Goal: Information Seeking & Learning: Learn about a topic

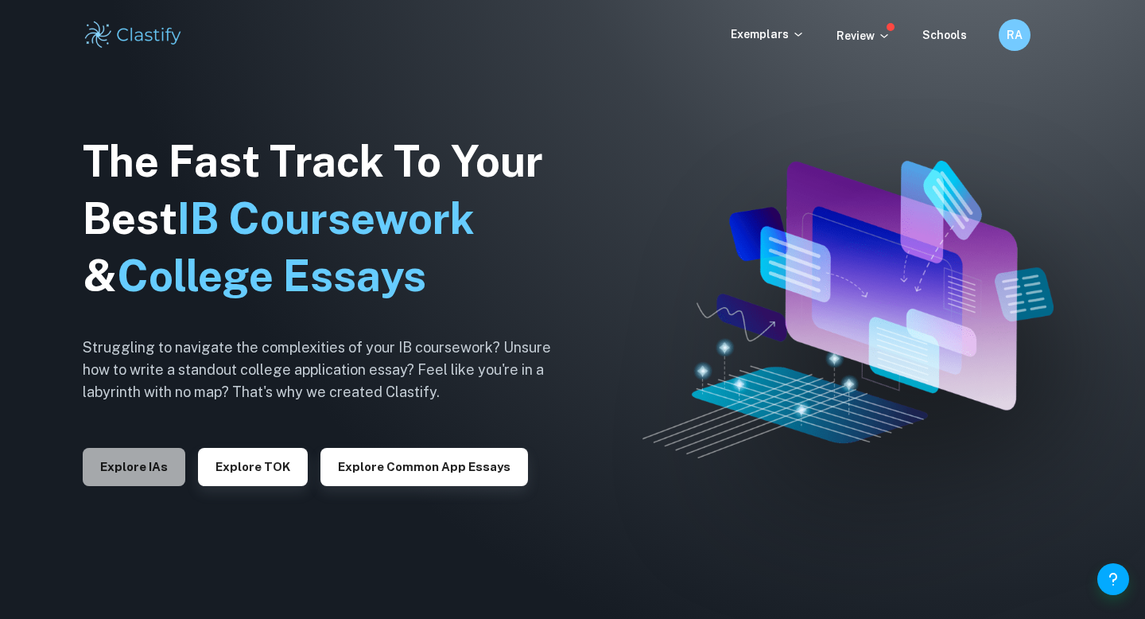
click at [133, 483] on button "Explore IAs" at bounding box center [134, 467] width 103 height 38
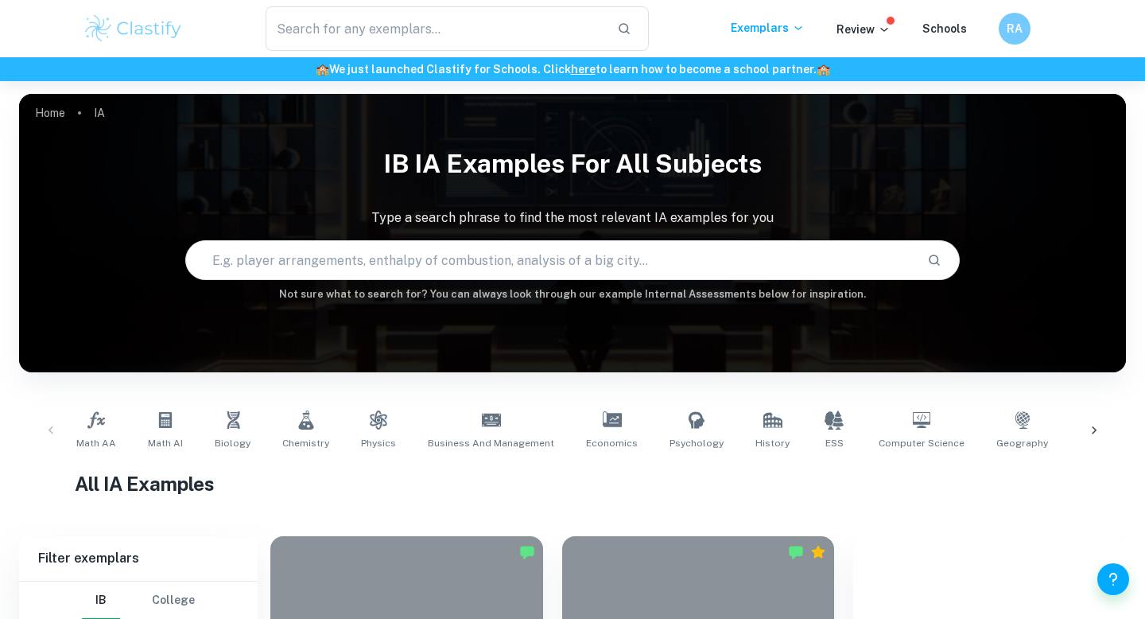
click at [412, 261] on input "text" at bounding box center [550, 260] width 728 height 45
type input "bifilar pendulum"
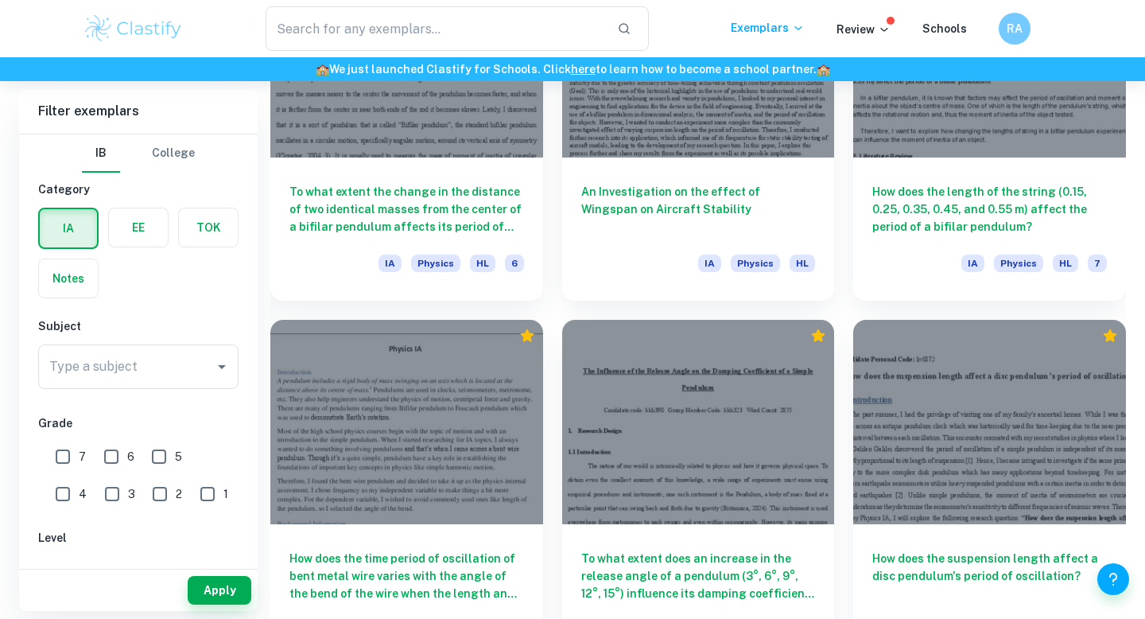
scroll to position [960, 0]
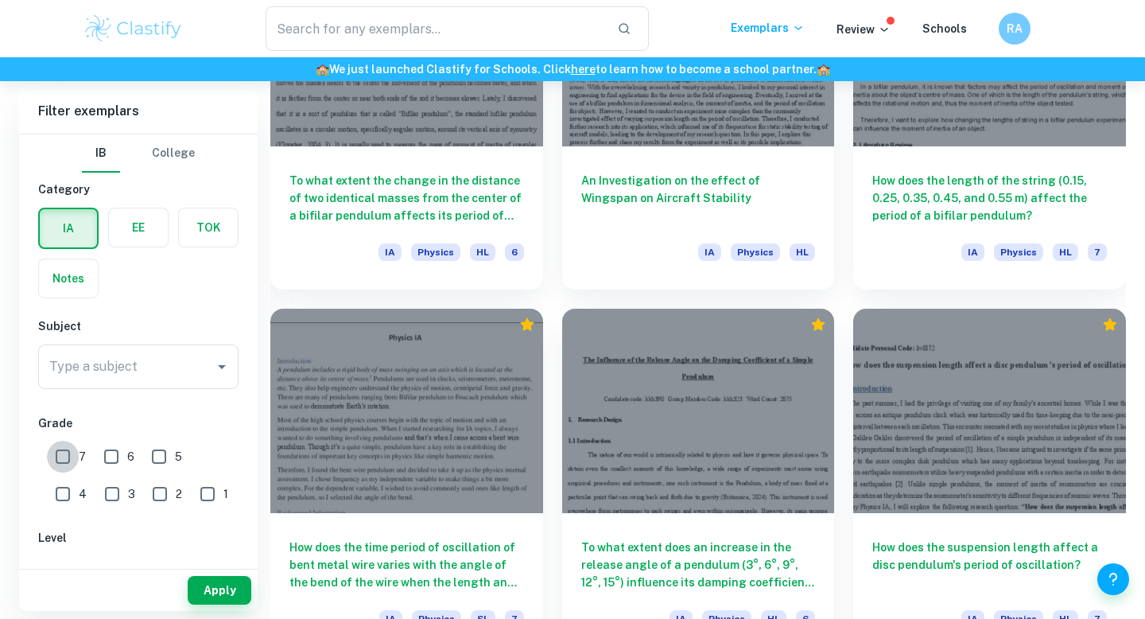
click at [57, 455] on input "7" at bounding box center [63, 456] width 32 height 32
checkbox input "true"
click at [216, 597] on button "Apply" at bounding box center [220, 590] width 64 height 29
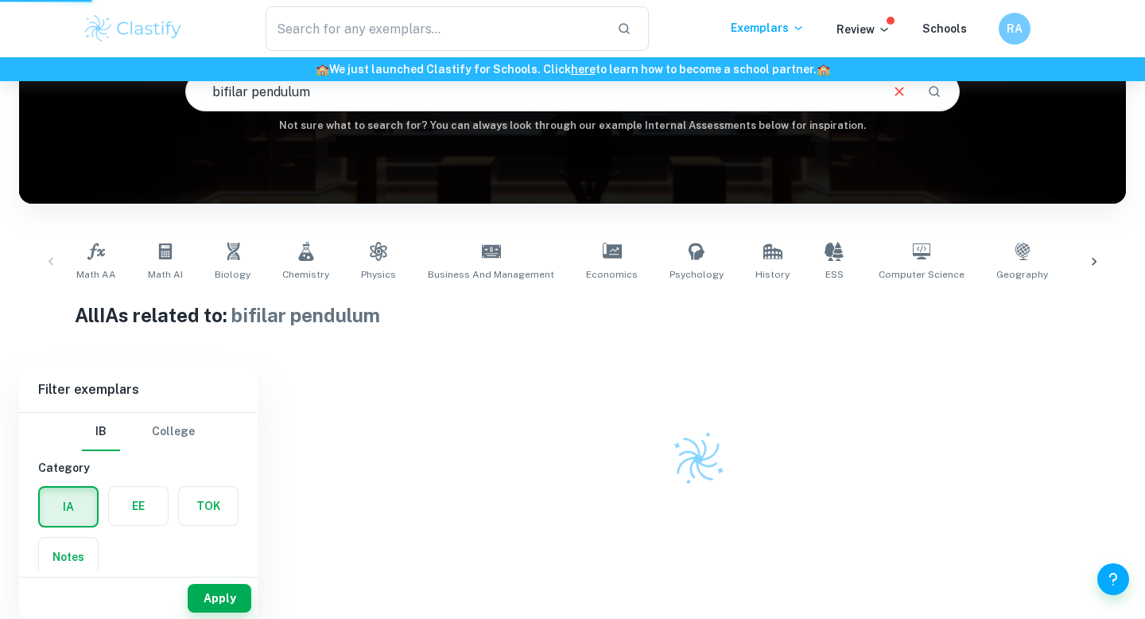
scroll to position [156, 0]
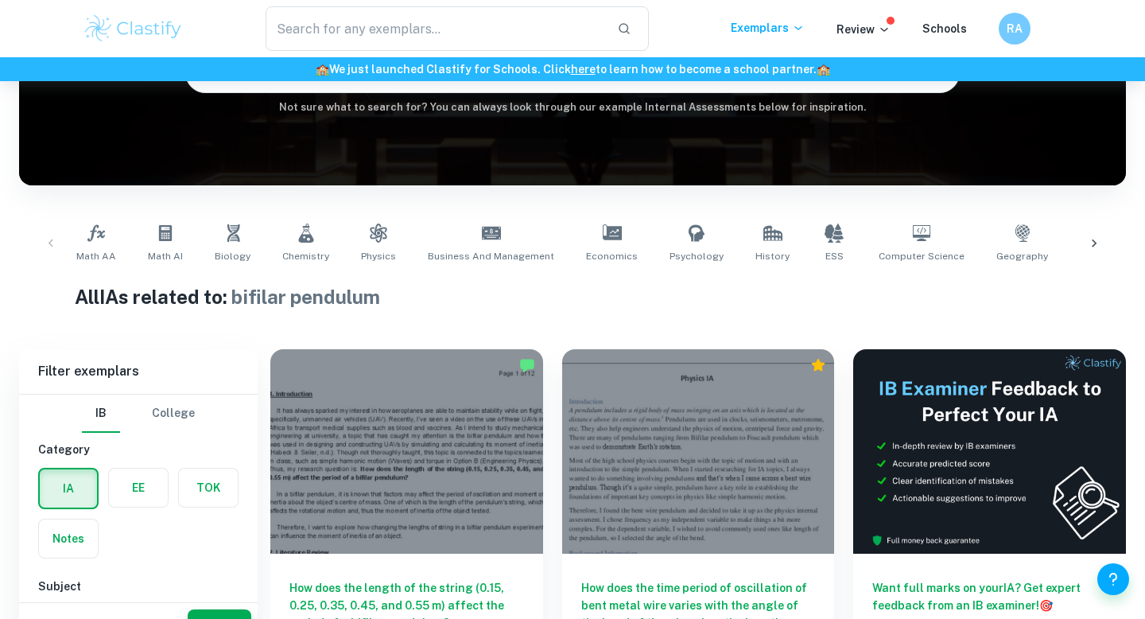
scroll to position [429, 0]
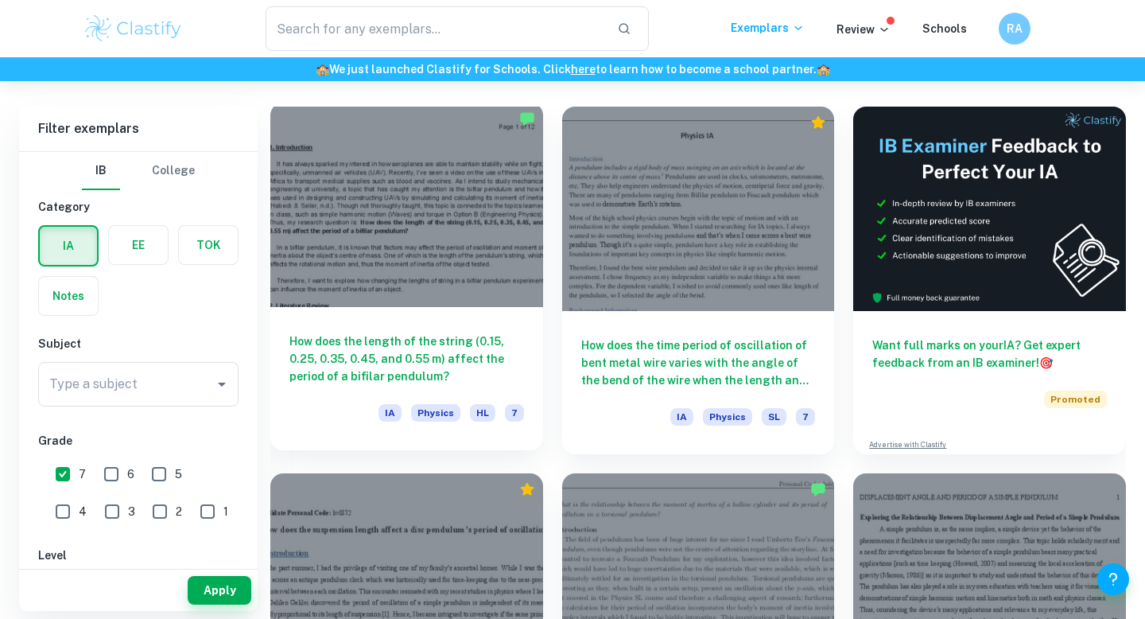
click at [408, 359] on h6 "How does the length of the string (0.15, 0.25, 0.35, 0.45, and 0.55 m) affect t…" at bounding box center [406, 358] width 235 height 52
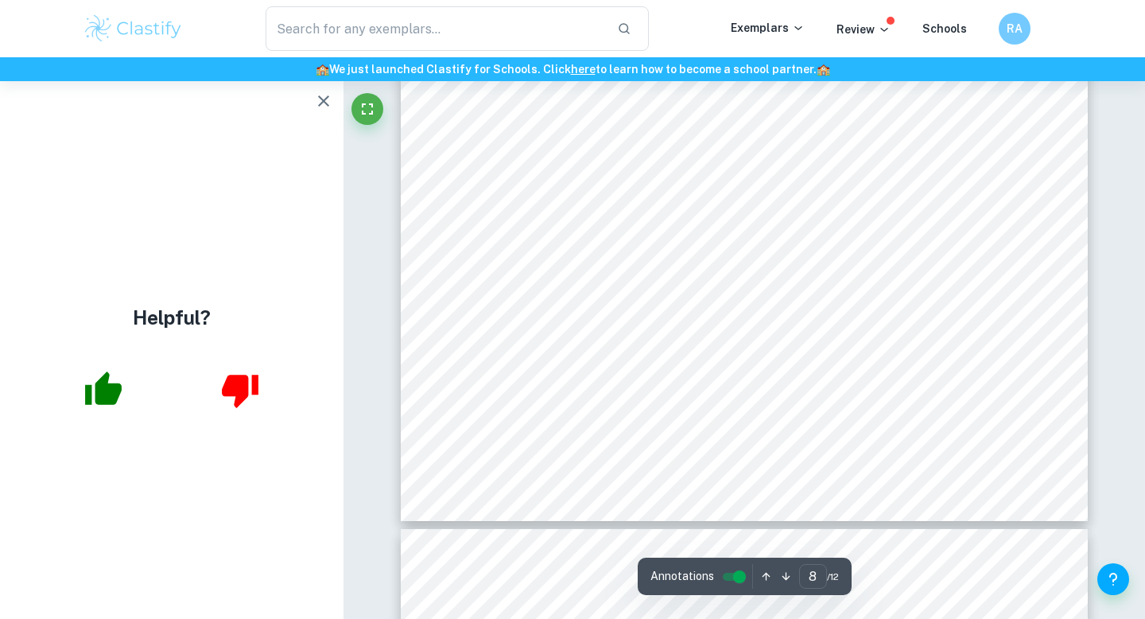
scroll to position [7495, 0]
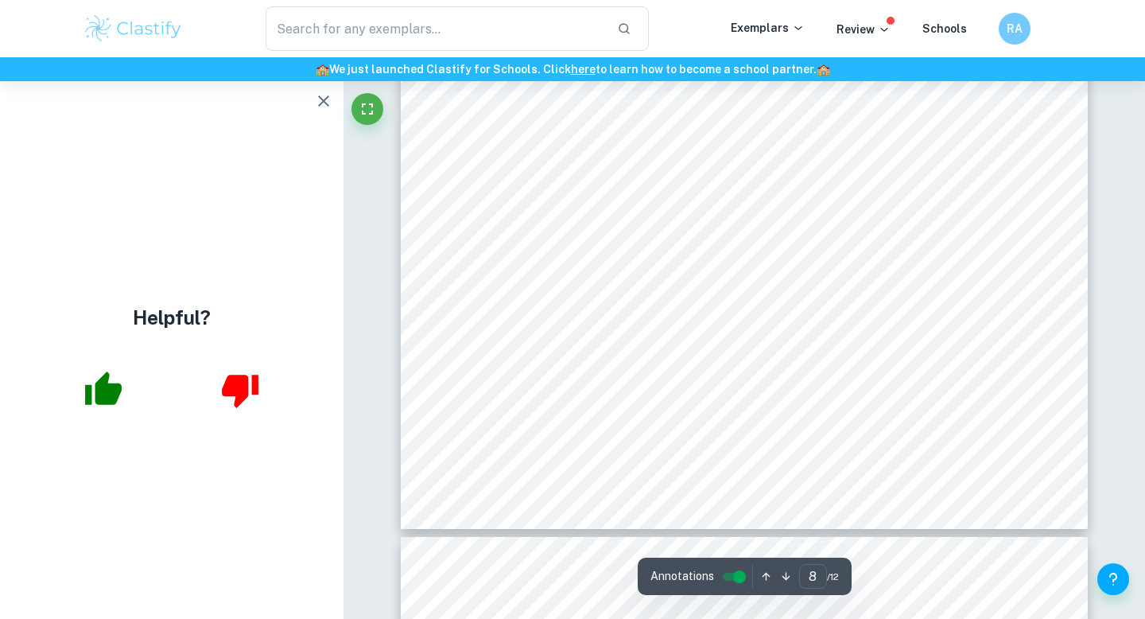
drag, startPoint x: 773, startPoint y: 215, endPoint x: 945, endPoint y: 250, distance: 175.4
click at [946, 250] on div "Page 8 of 12 The percentage uncertainty of is calculated by dividing the absolu…" at bounding box center [744, 44] width 687 height 971
drag, startPoint x: 775, startPoint y: 211, endPoint x: 967, endPoint y: 238, distance: 193.4
click at [967, 238] on div "Page 8 of 12 The percentage uncertainty of is calculated by dividing the absolu…" at bounding box center [744, 44] width 687 height 971
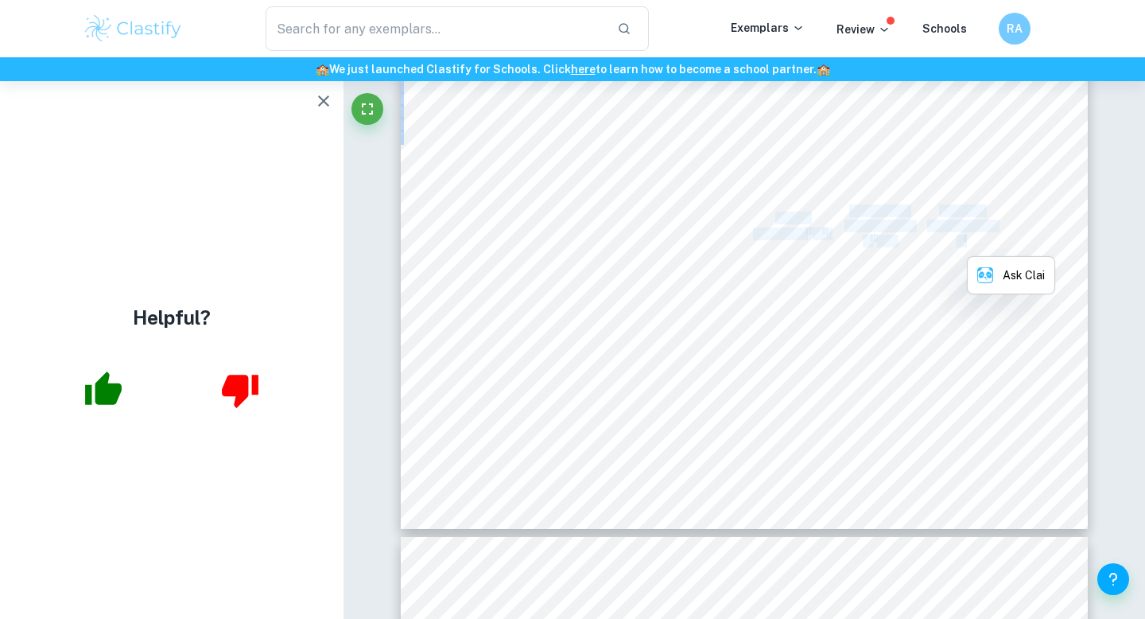
copy div "Period squared/T 2 (s 2 ) Percentage uncertainty of T 2 (%) Absolute uncertaint…"
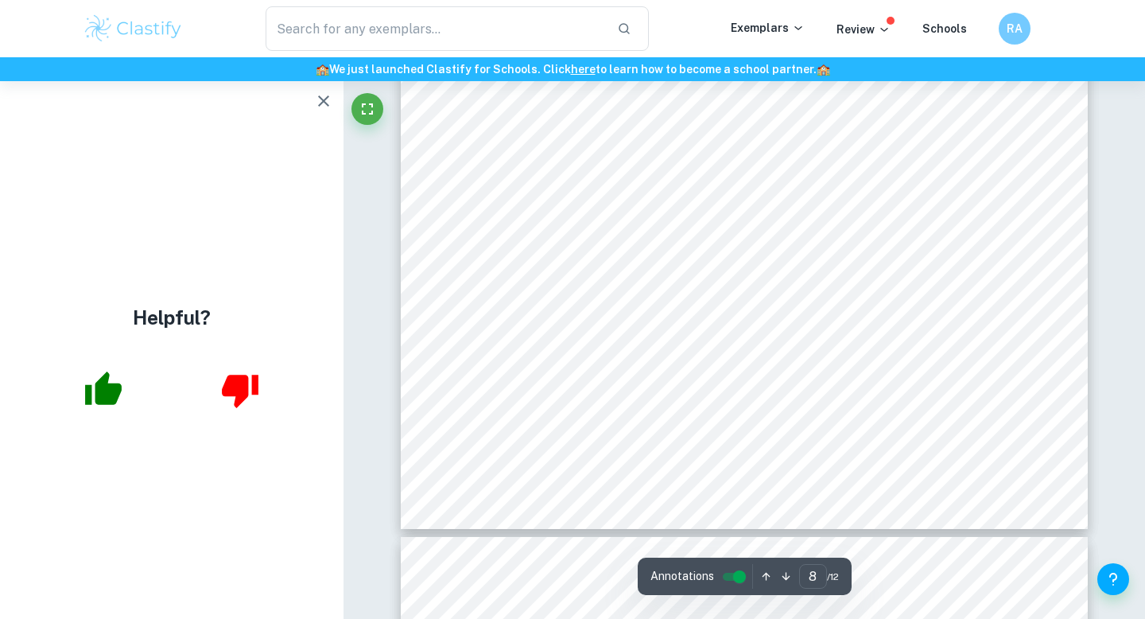
click at [475, 227] on div "Page 8 of 12 The percentage uncertainty of is calculated by dividing the absolu…" at bounding box center [744, 44] width 687 height 971
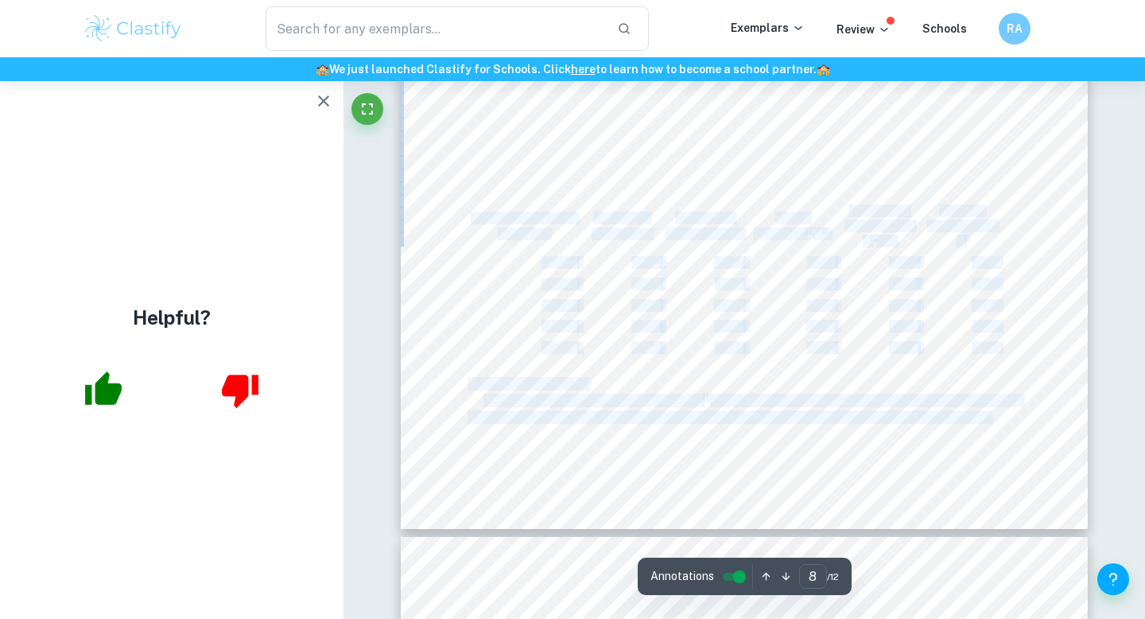
drag, startPoint x: 471, startPoint y: 213, endPoint x: 1003, endPoint y: 363, distance: 553.3
click at [1003, 363] on div "Page 8 of 12 The percentage uncertainty of is calculated by dividing the absolu…" at bounding box center [744, 44] width 687 height 971
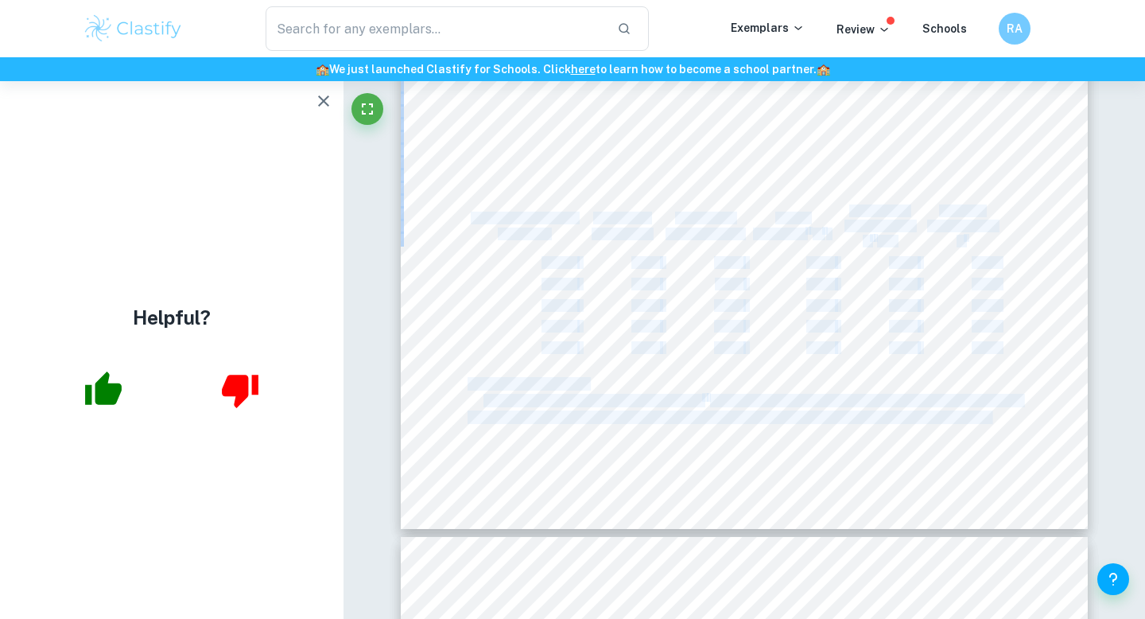
copy div "Length of strings (m) ±0.0005m Average of period/T (s) Percentage uncertainty (…"
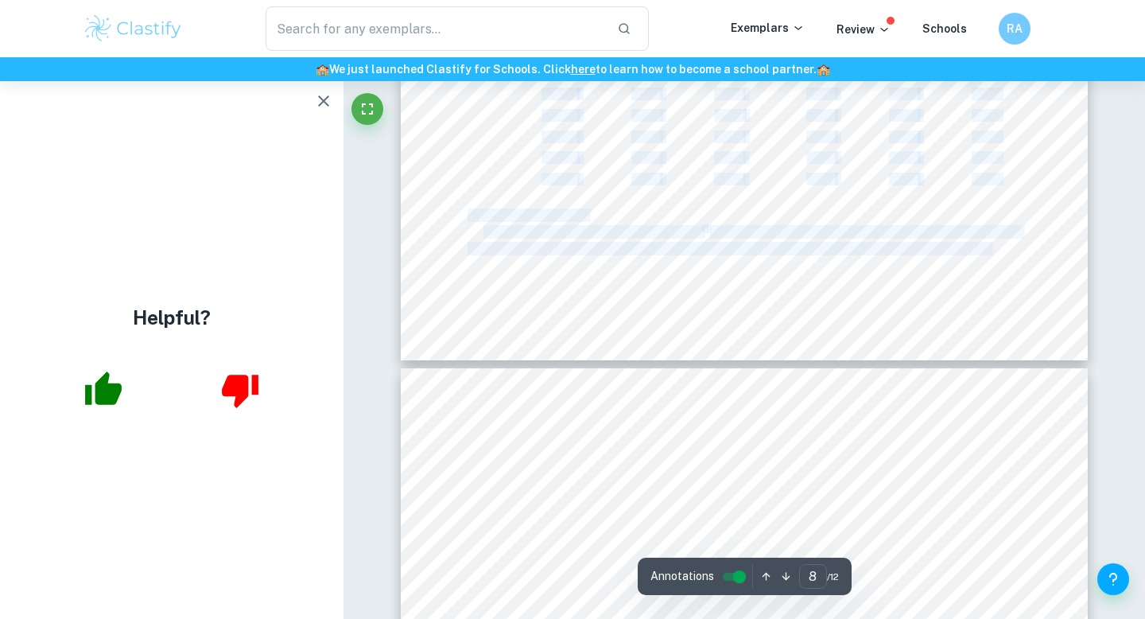
scroll to position [7667, 0]
drag, startPoint x: 484, startPoint y: 223, endPoint x: 991, endPoint y: 247, distance: 507.8
copy div "To compare the experimental data of T 2 vs L with theoretical yield, the length…"
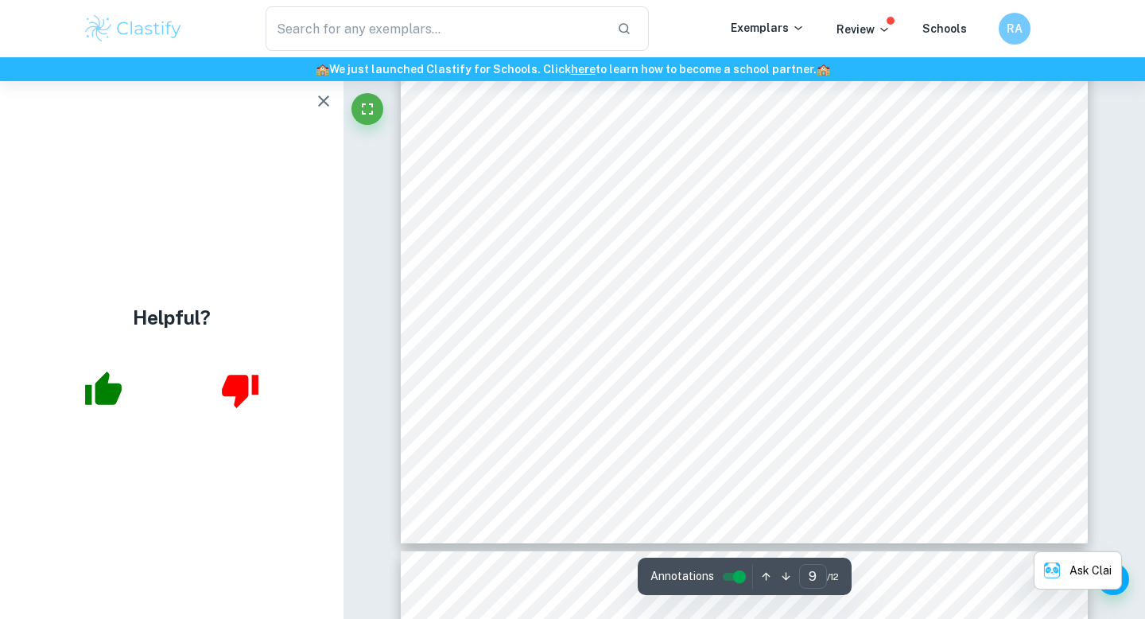
scroll to position [8300, 0]
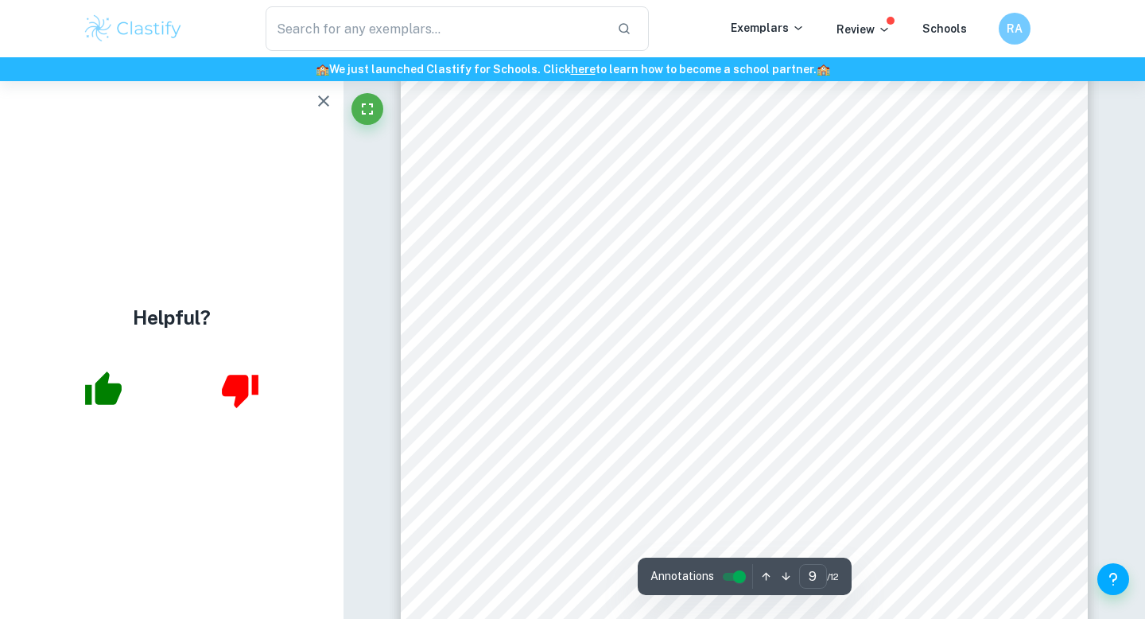
drag, startPoint x: 529, startPoint y: 267, endPoint x: 852, endPoint y: 275, distance: 322.9
click at [852, 275] on div "Page 9 of 12 Table 9 - Measurements of rod Length of r Length of rod (a) Length…" at bounding box center [744, 216] width 687 height 971
click at [863, 270] on div "Page 9 of 12 Table 9 - Measurements of rod Length of r Length of rod (a) Length…" at bounding box center [744, 216] width 687 height 971
type input "10"
